Goal: Task Accomplishment & Management: Manage account settings

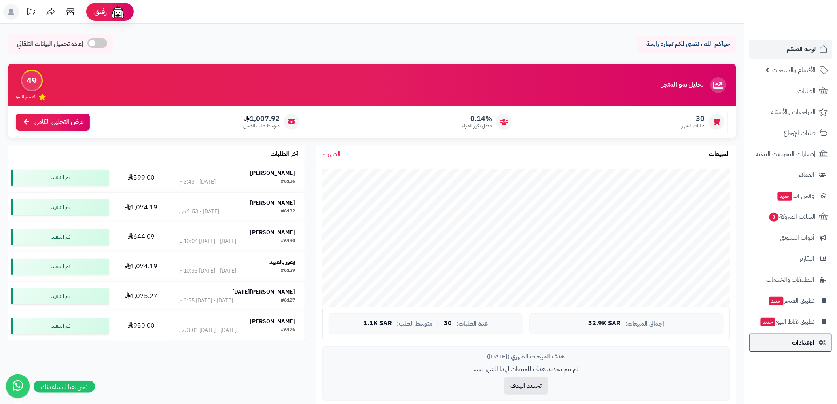
click at [813, 345] on span "الإعدادات" at bounding box center [803, 342] width 23 height 11
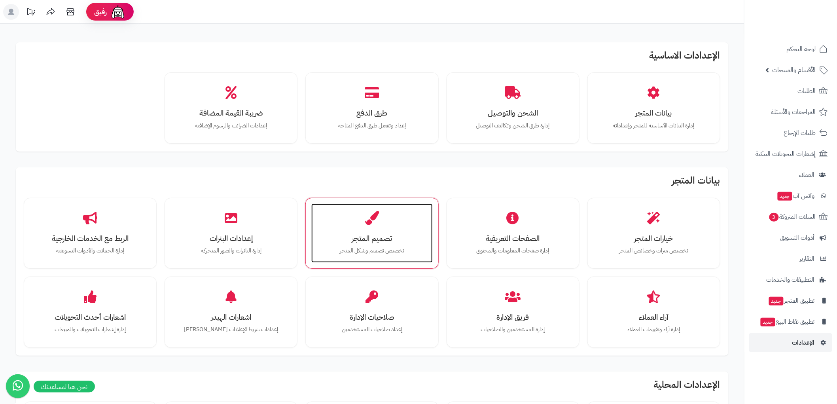
click at [355, 227] on div "تصميم المتجر تخصيص تصميم وشكل المتجر" at bounding box center [371, 233] width 121 height 59
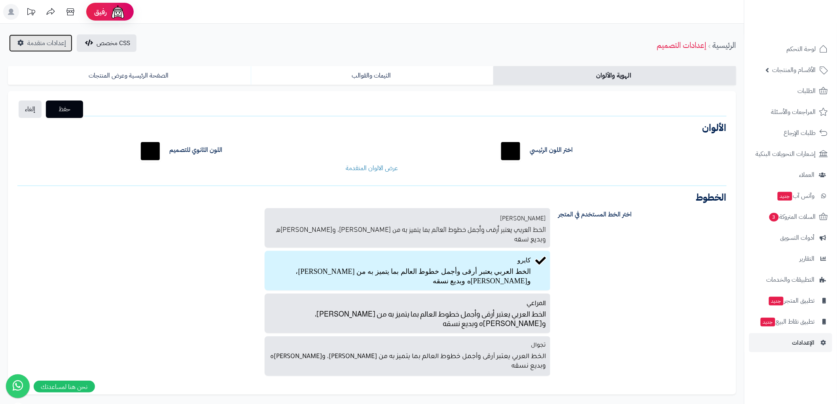
click at [46, 44] on span "إعدادات متقدمة" at bounding box center [46, 42] width 39 height 9
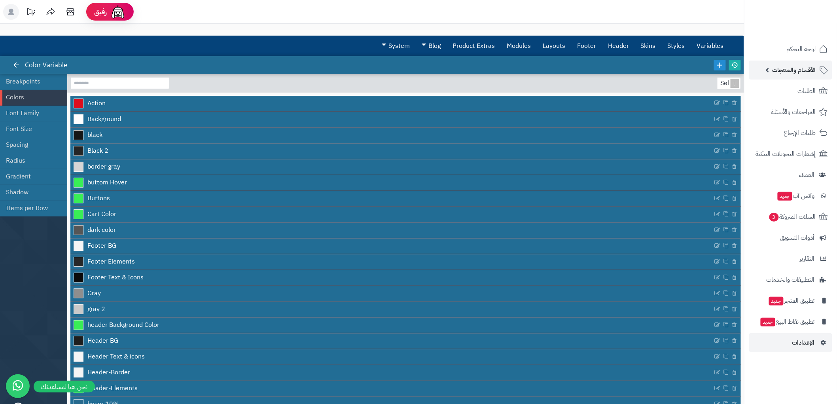
click at [808, 66] on span "الأقسام والمنتجات" at bounding box center [795, 69] width 44 height 11
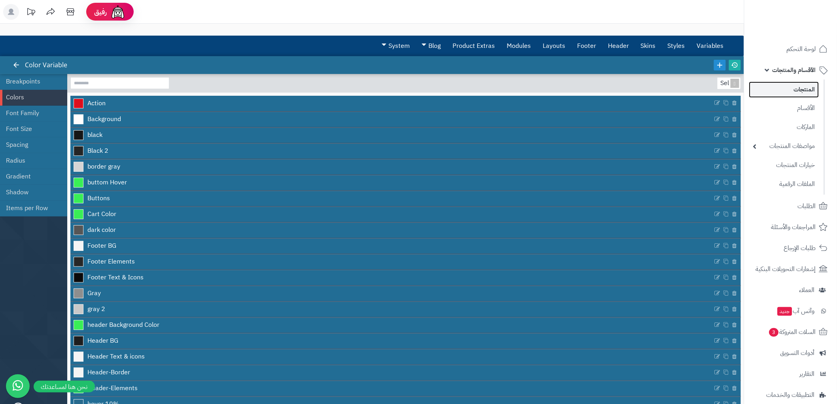
click at [809, 90] on link "المنتجات" at bounding box center [784, 90] width 70 height 16
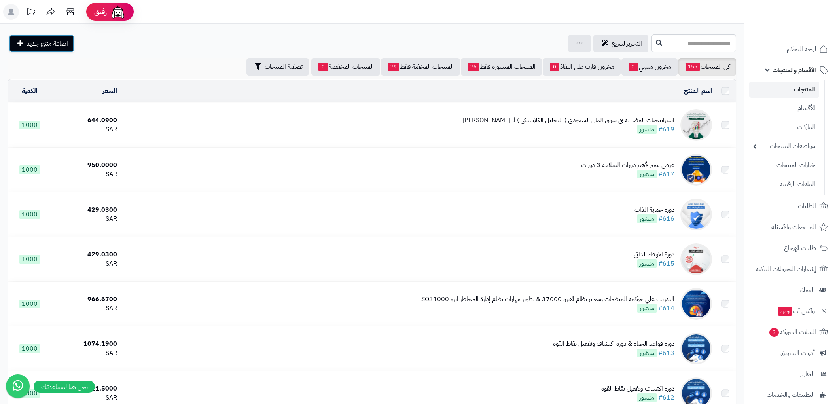
click at [48, 42] on span "اضافة منتج جديد" at bounding box center [48, 43] width 42 height 9
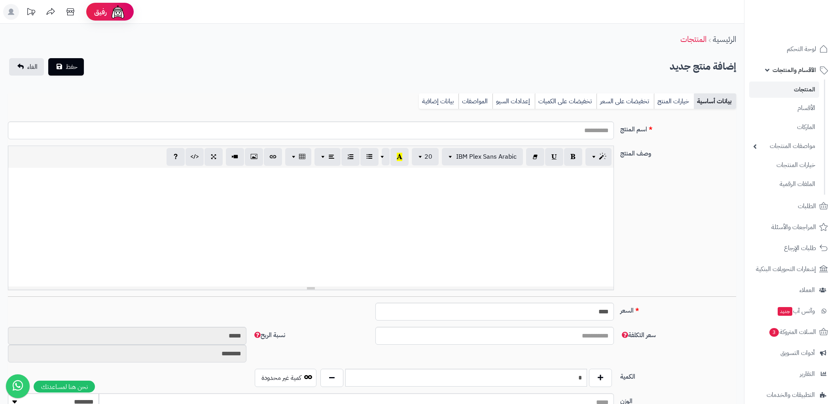
select select
click at [582, 129] on input "اسم المنتج" at bounding box center [311, 130] width 606 height 18
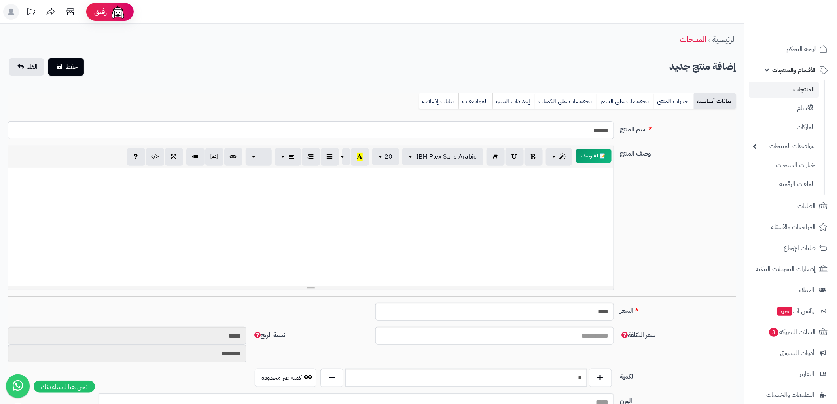
type input "******"
drag, startPoint x: 584, startPoint y: 318, endPoint x: 622, endPoint y: 322, distance: 38.5
click at [620, 322] on div "السعر **** اختار الضريبة اولا لحساب السعر" at bounding box center [372, 315] width 735 height 24
type input "*"
click at [721, 209] on div "وصف المنتج 📝 AI وصف p blockquote pre h1 h2 h3 h4 h5 h6 IBM Plex Sans Arabic Ari…" at bounding box center [372, 221] width 735 height 151
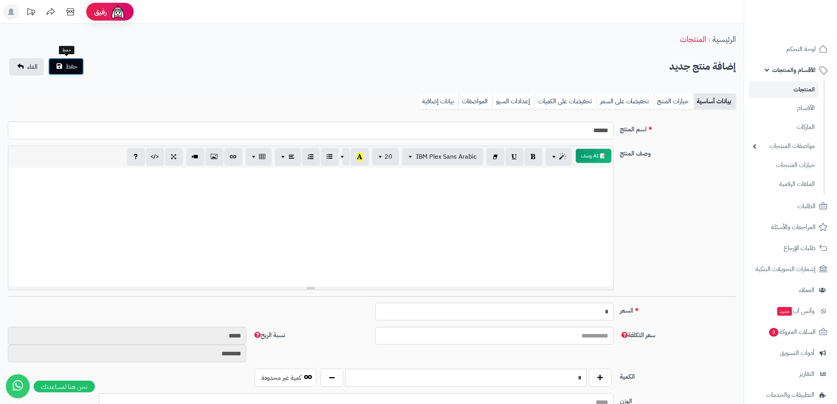
click at [66, 62] on span "حفظ" at bounding box center [72, 66] width 12 height 9
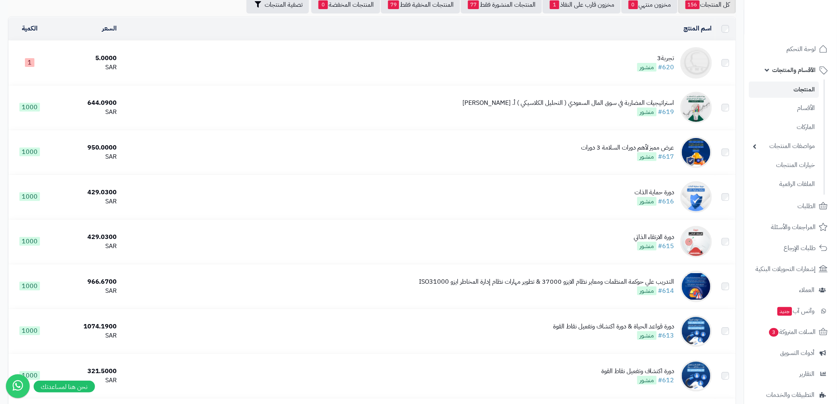
scroll to position [73, 0]
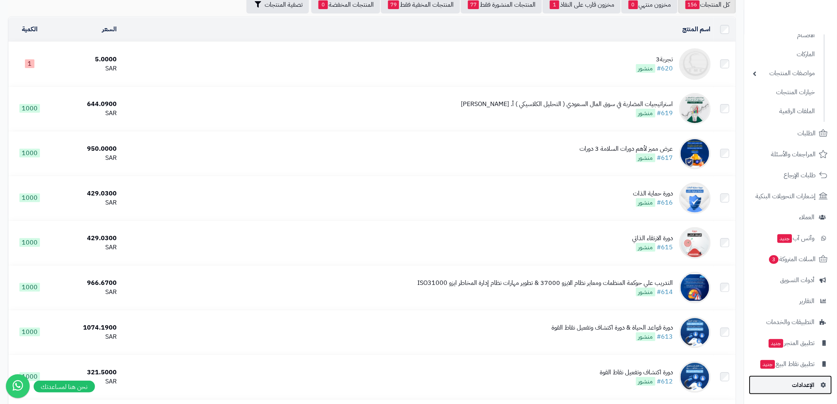
click at [806, 381] on span "الإعدادات" at bounding box center [803, 384] width 23 height 11
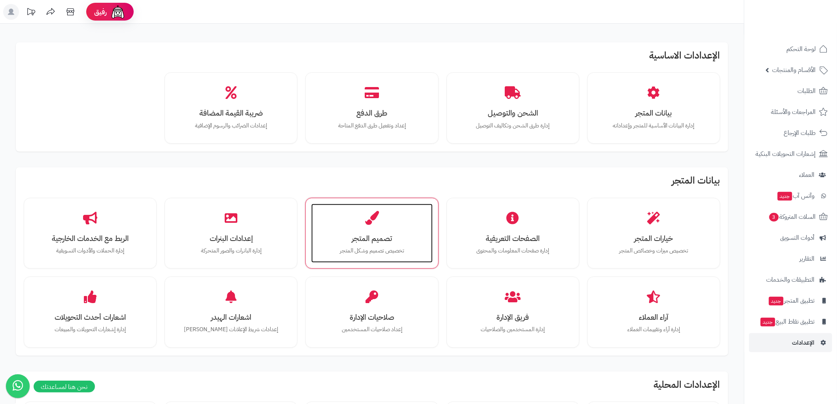
click at [345, 228] on div "تصميم المتجر تخصيص تصميم وشكل المتجر" at bounding box center [371, 233] width 121 height 59
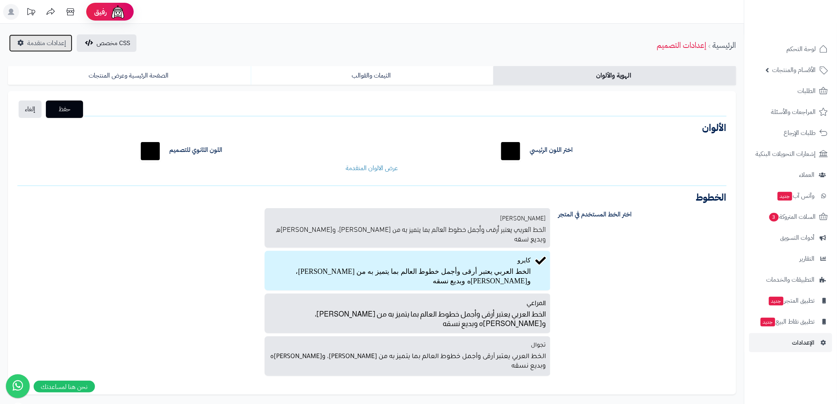
click at [39, 49] on link "إعدادات متقدمة" at bounding box center [40, 42] width 63 height 17
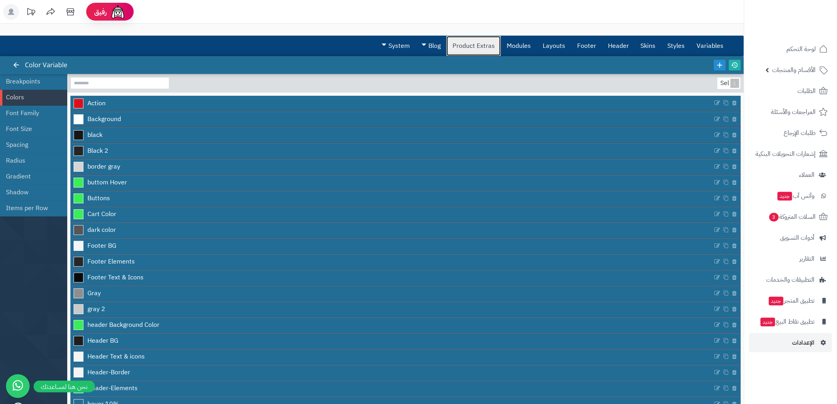
click at [473, 47] on link "Product Extras" at bounding box center [474, 46] width 54 height 20
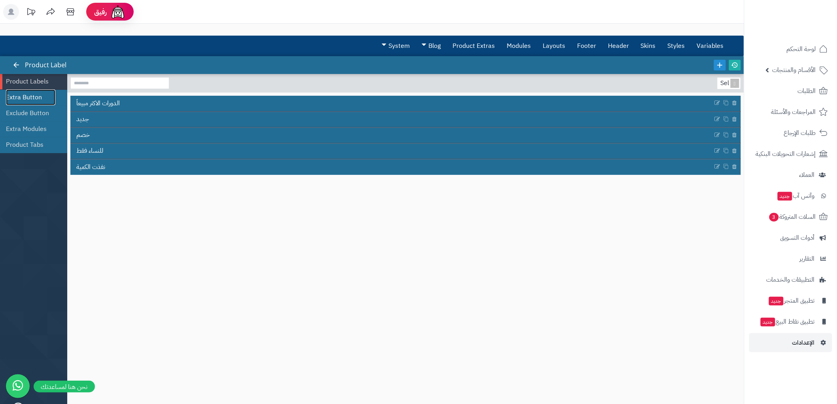
click at [22, 93] on link "Extra Button" at bounding box center [30, 97] width 49 height 16
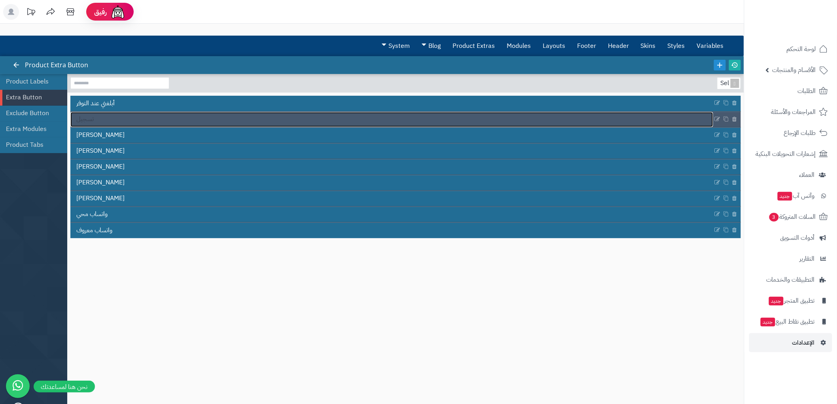
click at [109, 120] on link "تسجيل" at bounding box center [391, 119] width 643 height 15
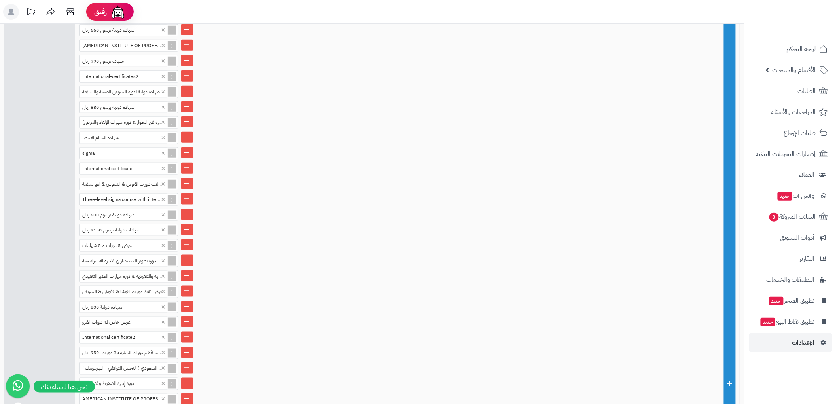
scroll to position [351, 0]
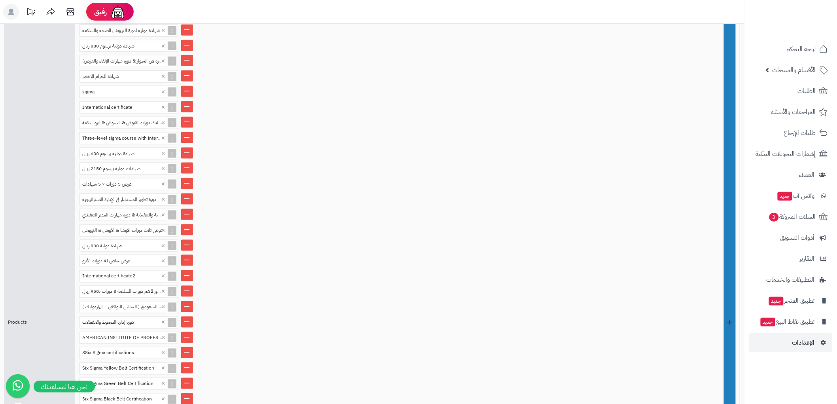
click at [732, 241] on link at bounding box center [730, 322] width 12 height 811
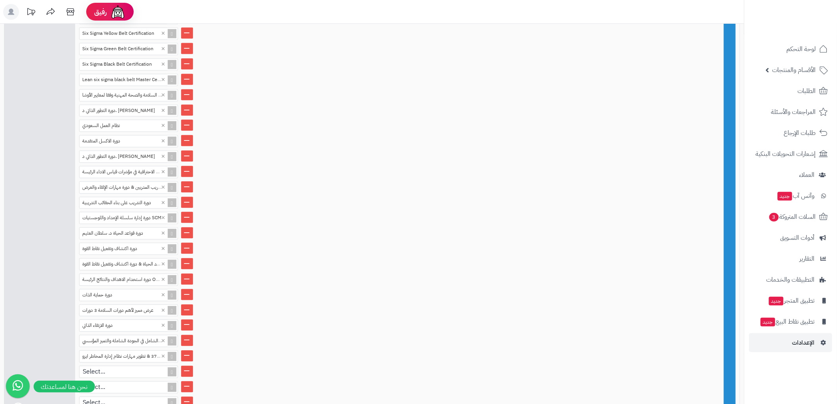
scroll to position [725, 0]
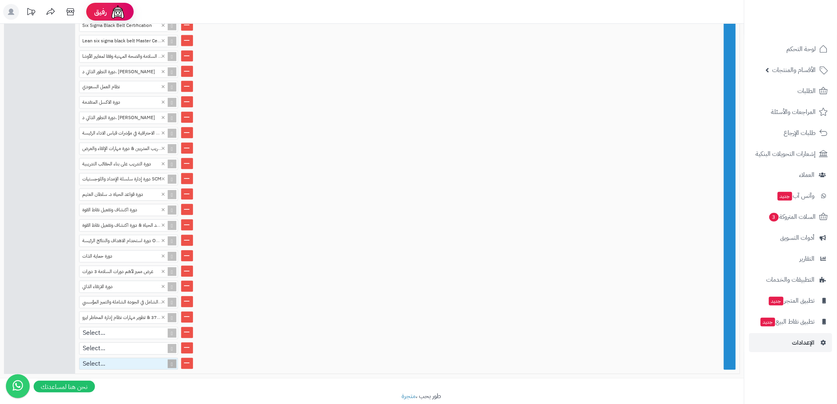
click at [135, 358] on div "Select..." at bounding box center [125, 363] width 91 height 11
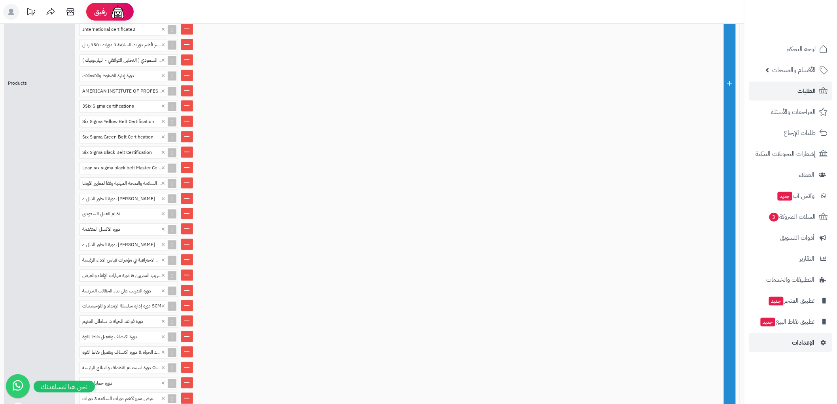
scroll to position [593, 0]
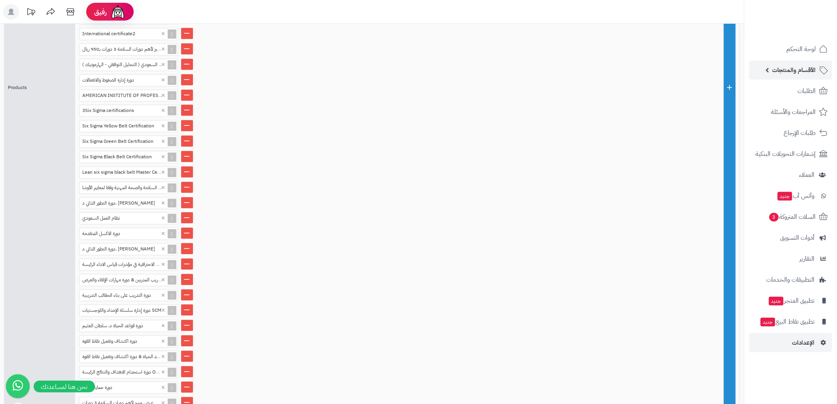
click at [796, 73] on span "الأقسام والمنتجات" at bounding box center [795, 69] width 44 height 11
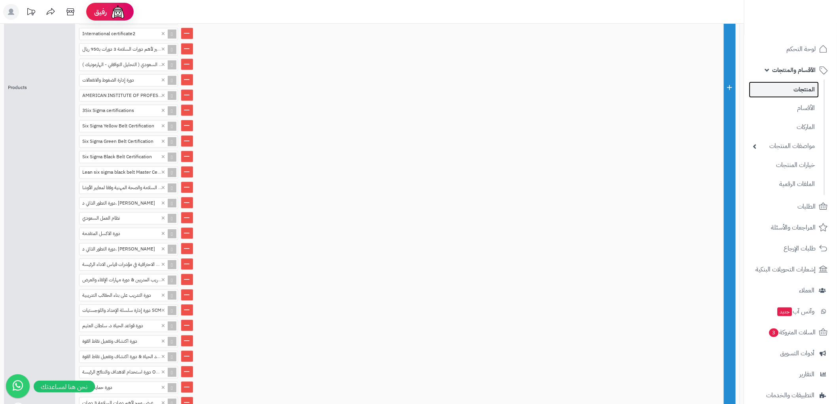
click at [801, 86] on link "المنتجات" at bounding box center [784, 90] width 70 height 16
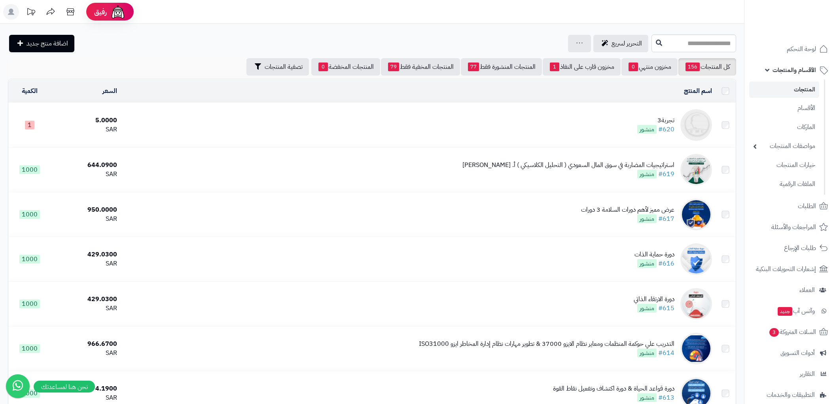
scroll to position [120, 0]
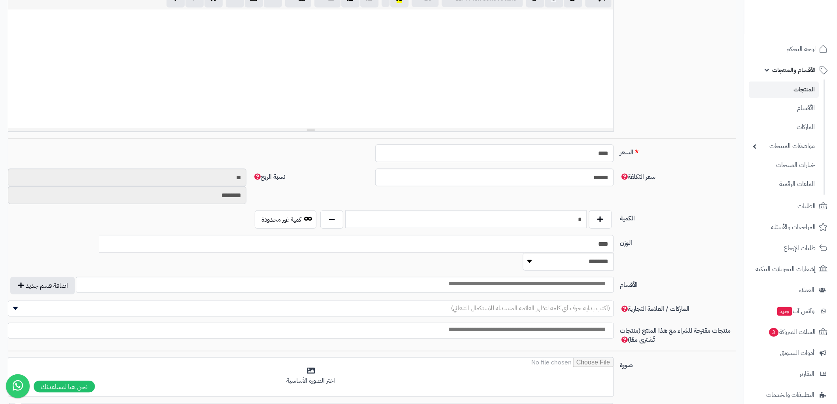
scroll to position [0, 6]
click at [546, 279] on input "search" at bounding box center [488, 283] width 248 height 9
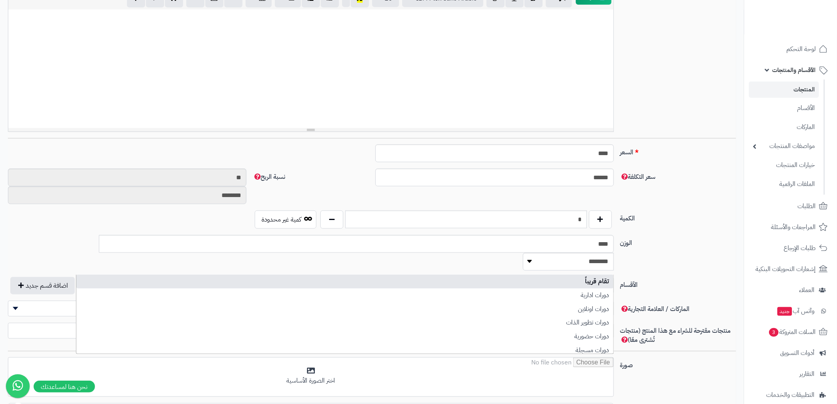
select select "***"
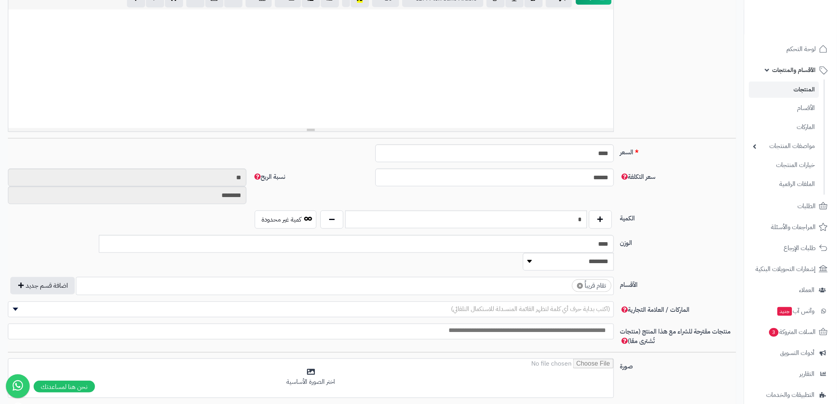
click at [510, 277] on ul "× تقام قريباً" at bounding box center [344, 284] width 537 height 15
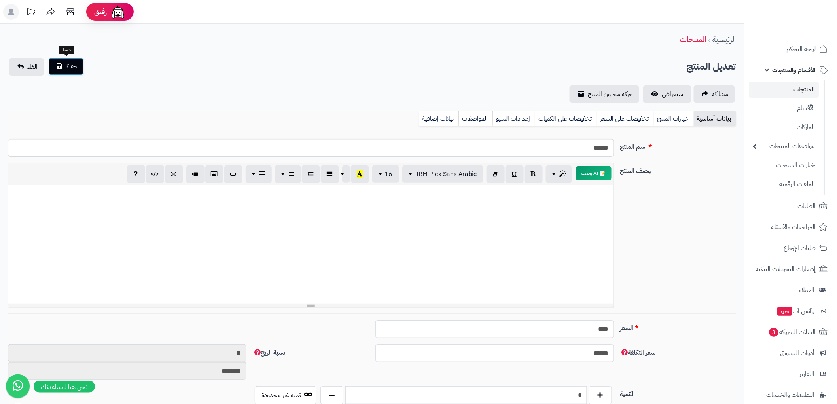
click at [75, 66] on span "حفظ" at bounding box center [72, 66] width 12 height 9
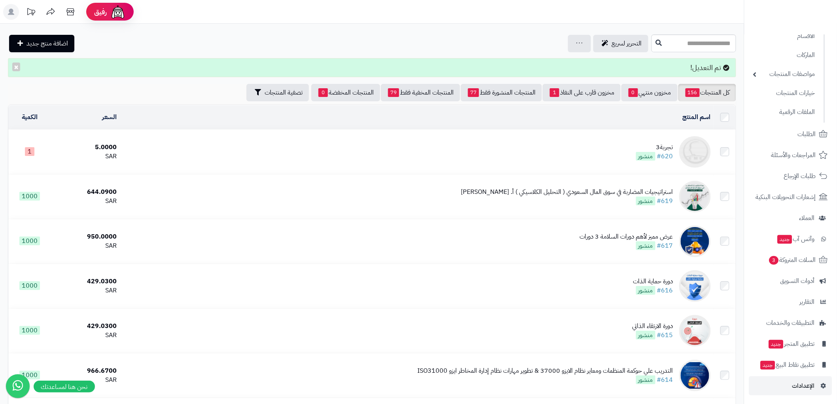
scroll to position [73, 0]
click at [817, 390] on link "الإعدادات" at bounding box center [790, 384] width 83 height 19
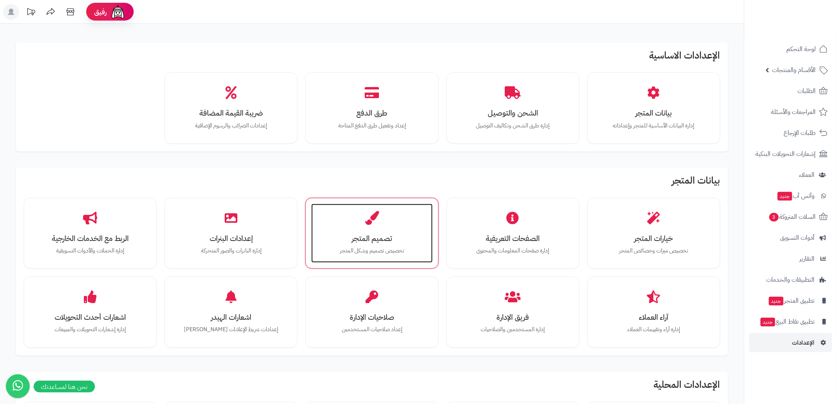
click at [360, 235] on h3 "تصميم المتجر" at bounding box center [371, 238] width 105 height 8
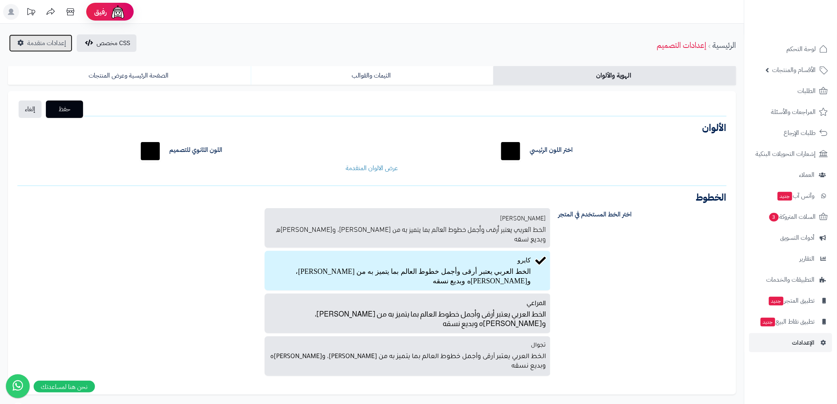
click at [50, 44] on span "إعدادات متقدمة" at bounding box center [46, 42] width 39 height 9
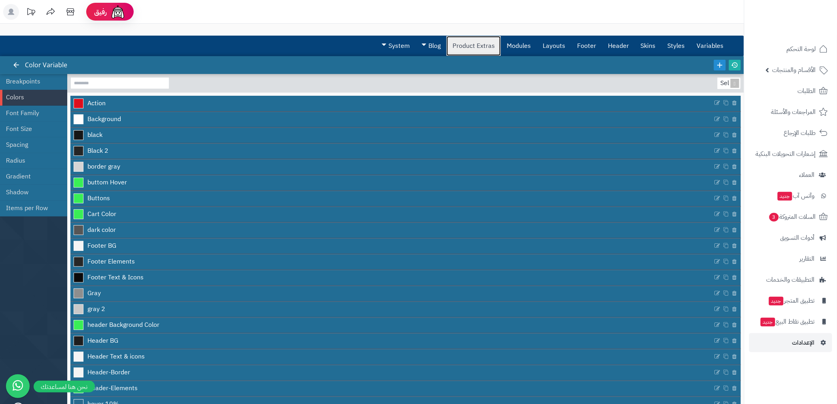
click at [469, 44] on link "Product Extras" at bounding box center [474, 46] width 54 height 20
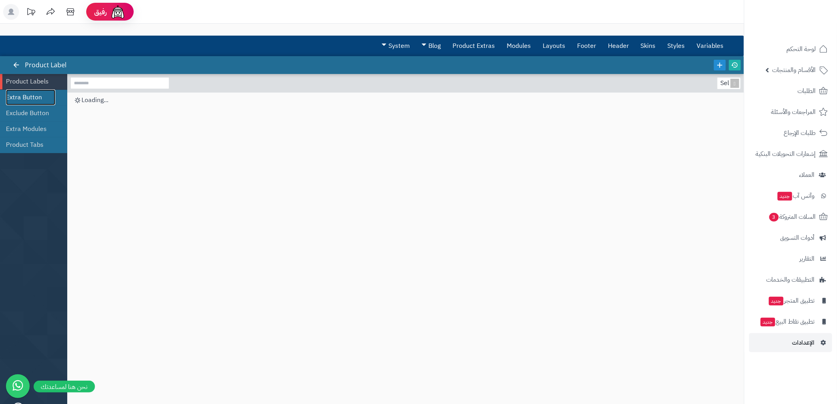
click at [29, 101] on link "Extra Button" at bounding box center [30, 97] width 49 height 16
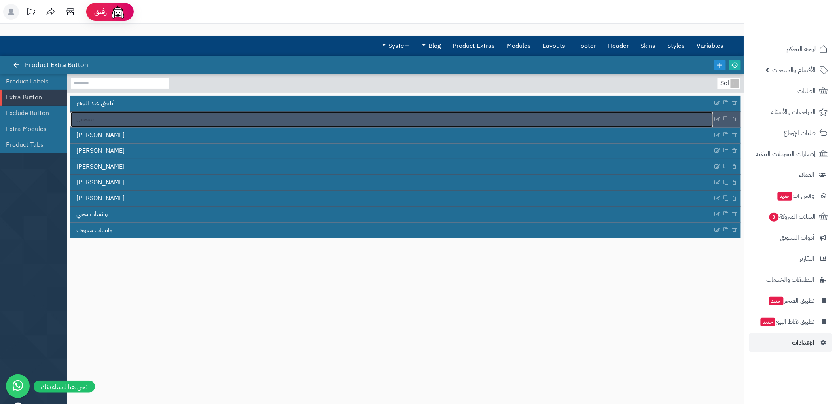
click at [107, 121] on link "تسجيل" at bounding box center [391, 119] width 643 height 15
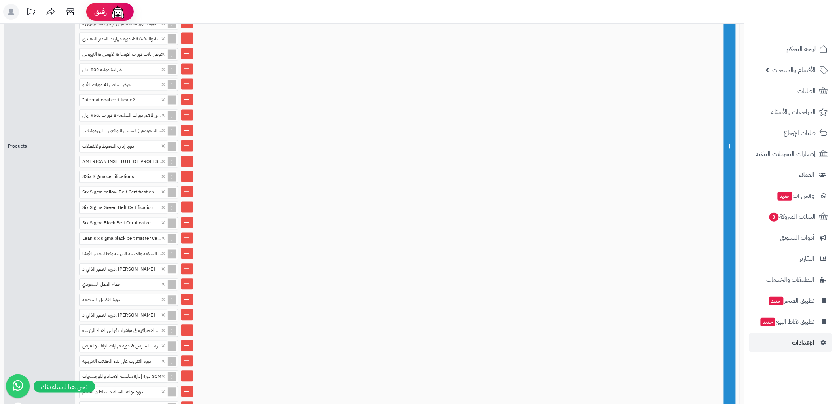
scroll to position [710, 0]
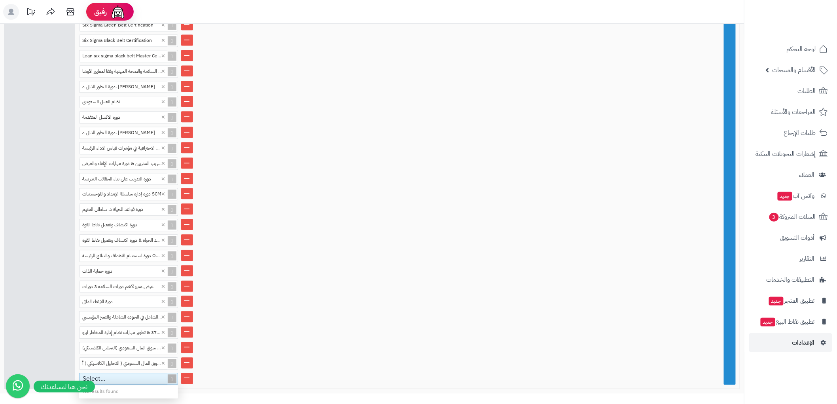
click at [117, 373] on div "Select..." at bounding box center [125, 378] width 91 height 11
paste input "*"
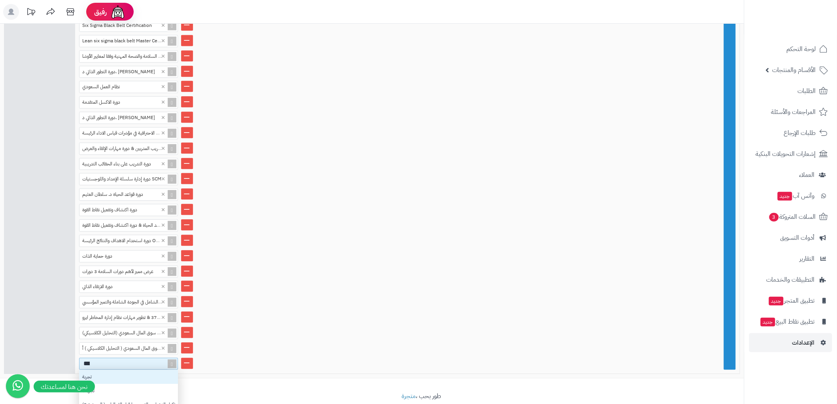
scroll to position [7, 7]
type input "****"
click at [121, 384] on div "تجربة3" at bounding box center [128, 391] width 99 height 14
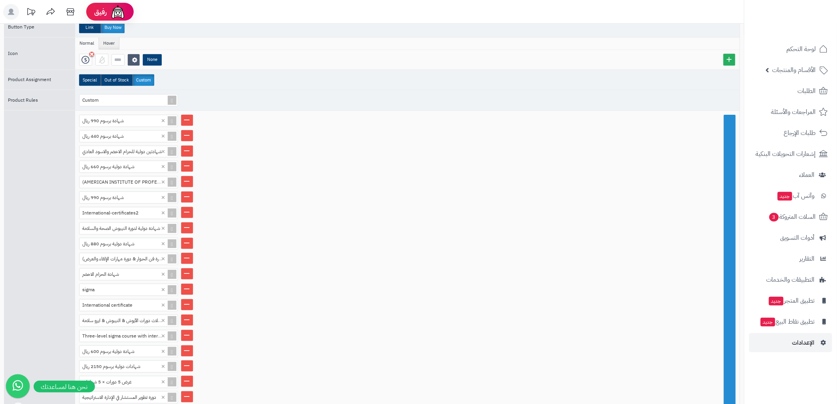
scroll to position [0, 0]
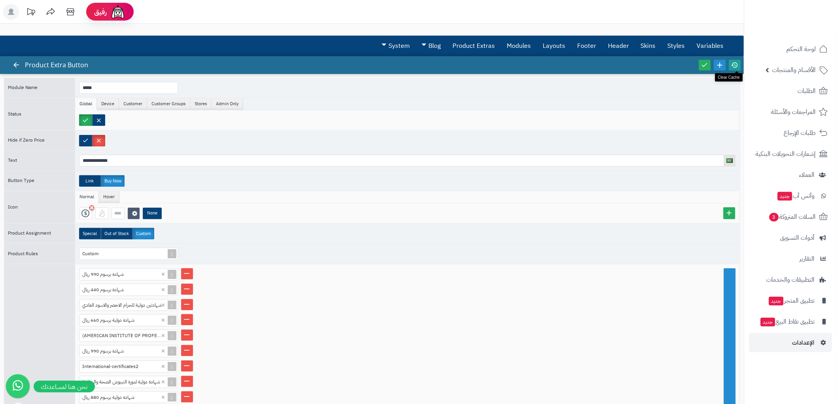
click at [732, 64] on icon at bounding box center [735, 64] width 7 height 7
click at [706, 64] on icon at bounding box center [704, 64] width 7 height 7
click at [732, 64] on icon at bounding box center [735, 64] width 7 height 7
click at [706, 66] on icon at bounding box center [704, 64] width 7 height 7
click at [16, 61] on link at bounding box center [16, 65] width 12 height 11
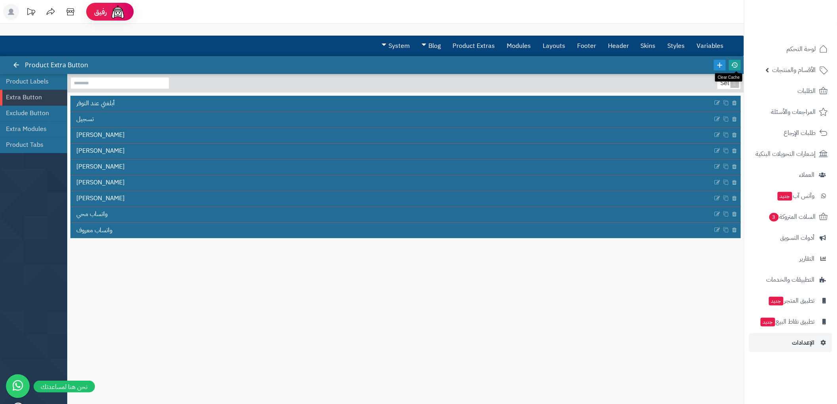
click at [736, 64] on icon at bounding box center [735, 64] width 7 height 7
click at [17, 64] on icon at bounding box center [16, 64] width 7 height 7
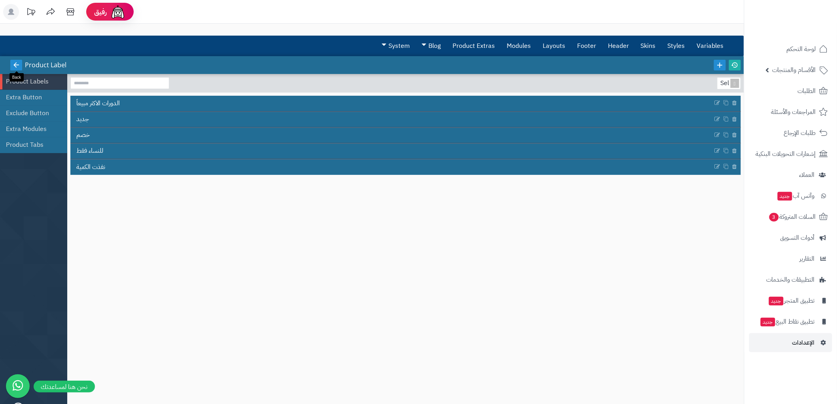
click at [12, 63] on link at bounding box center [16, 65] width 12 height 11
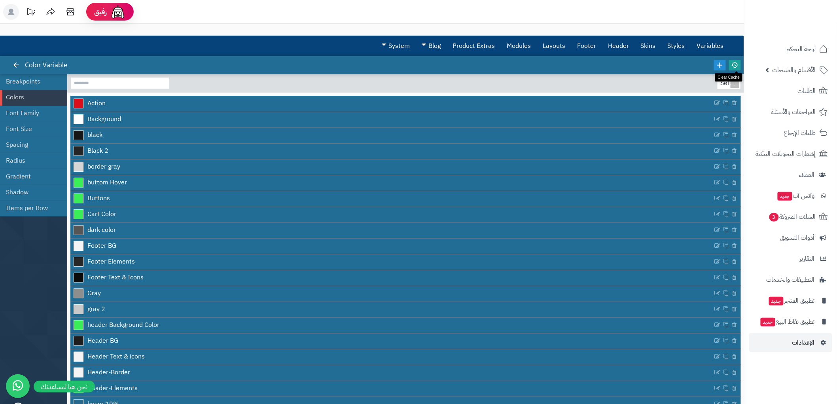
click at [734, 68] on icon at bounding box center [735, 64] width 7 height 7
click at [476, 38] on link "Product Extras" at bounding box center [474, 46] width 54 height 20
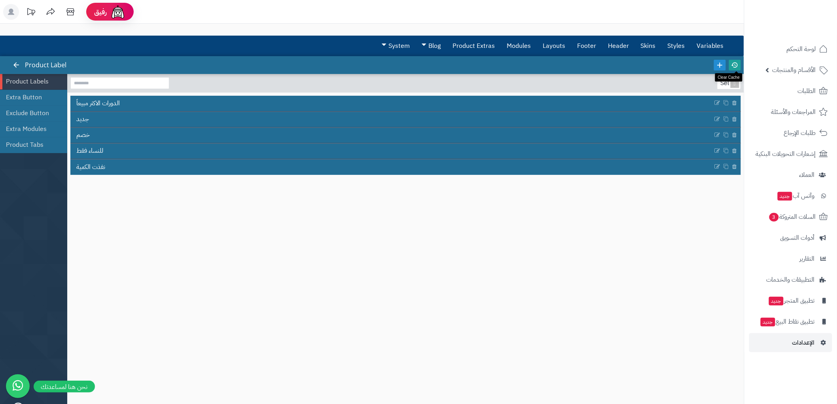
click at [736, 63] on icon at bounding box center [735, 64] width 7 height 7
click at [20, 96] on link "Extra Button" at bounding box center [30, 97] width 49 height 16
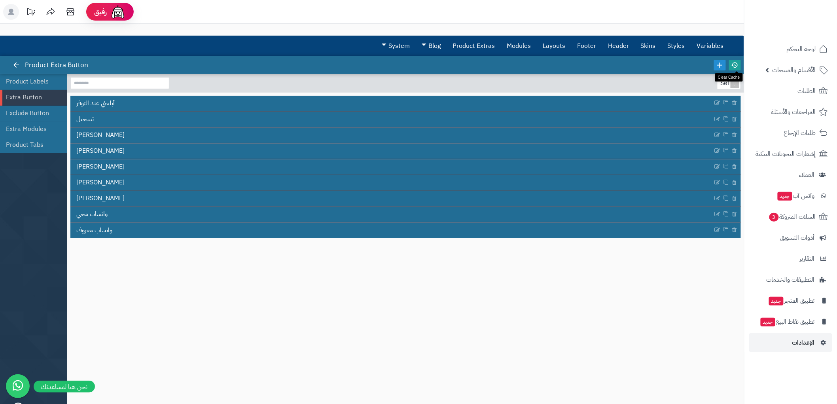
click at [738, 63] on icon at bounding box center [735, 64] width 7 height 7
click at [734, 66] on icon at bounding box center [735, 64] width 7 height 7
click at [17, 64] on icon at bounding box center [16, 64] width 7 height 7
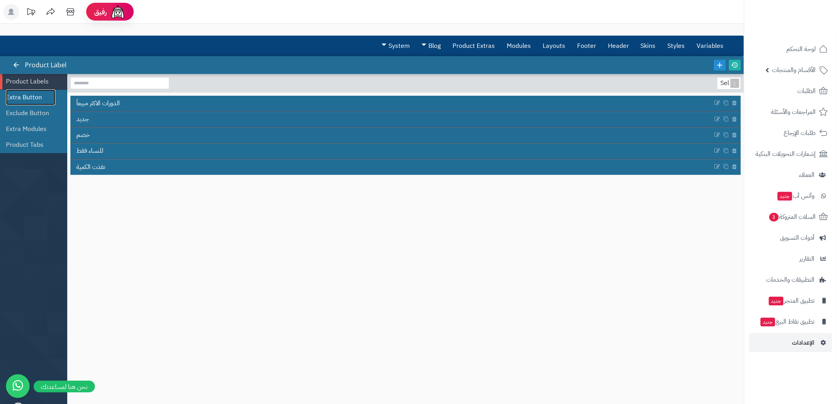
click at [28, 97] on link "Extra Button" at bounding box center [30, 97] width 49 height 16
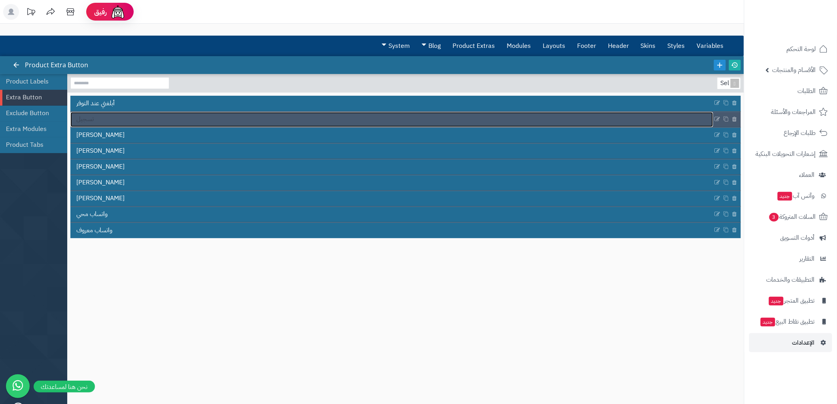
click at [94, 116] on link "تسجيل" at bounding box center [391, 119] width 643 height 15
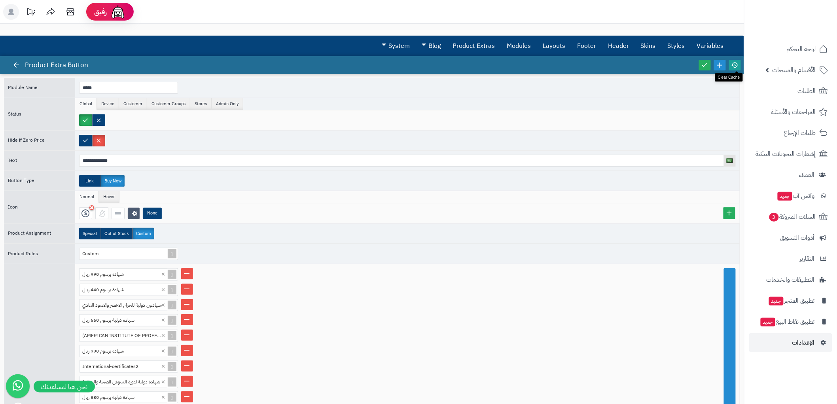
click at [736, 66] on icon at bounding box center [735, 64] width 7 height 7
click at [701, 64] on icon at bounding box center [704, 64] width 7 height 7
click at [734, 64] on icon at bounding box center [735, 64] width 7 height 7
click at [707, 67] on icon at bounding box center [704, 64] width 7 height 7
click at [15, 68] on icon at bounding box center [16, 64] width 7 height 7
